Goal: Task Accomplishment & Management: Manage account settings

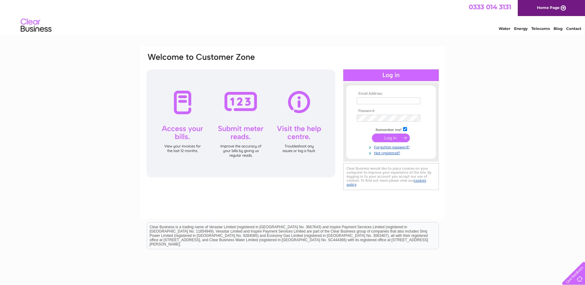
type input "[EMAIL_ADDRESS][DOMAIN_NAME]"
click at [388, 139] on input "submit" at bounding box center [391, 138] width 38 height 9
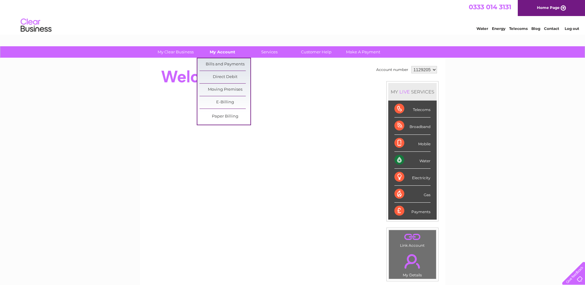
click at [223, 53] on link "My Account" at bounding box center [222, 51] width 51 height 11
click at [221, 64] on link "Bills and Payments" at bounding box center [225, 64] width 51 height 12
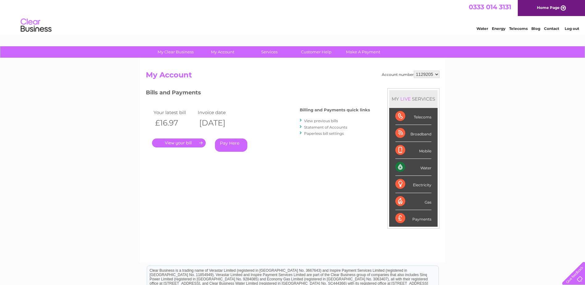
click at [179, 143] on link "." at bounding box center [179, 143] width 54 height 9
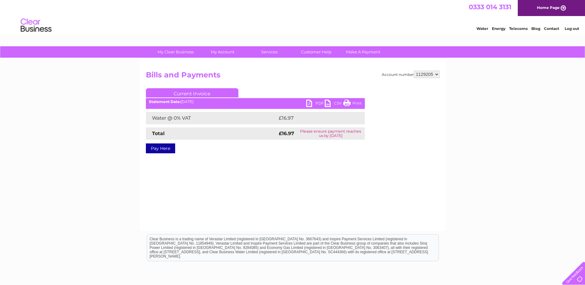
click at [352, 104] on link "Print" at bounding box center [352, 104] width 19 height 9
click at [310, 104] on link "PDF" at bounding box center [315, 104] width 19 height 9
